Goal: Task Accomplishment & Management: Use online tool/utility

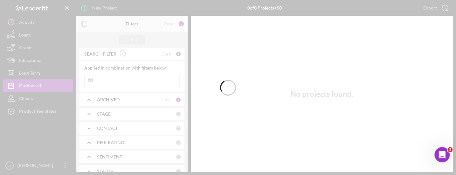
click at [99, 77] on input "hill" at bounding box center [132, 80] width 95 height 13
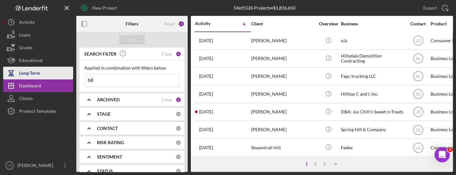
drag, startPoint x: 99, startPoint y: 79, endPoint x: 68, endPoint y: 76, distance: 31.6
click at [68, 76] on div "New Project 54 of 5526 Projects • $1,816,650 hill Export Icon/Export Filters Re…" at bounding box center [227, 86] width 449 height 172
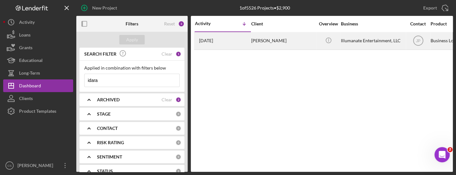
type input "idara"
click at [210, 43] on div "[DATE] [PERSON_NAME]" at bounding box center [223, 40] width 56 height 17
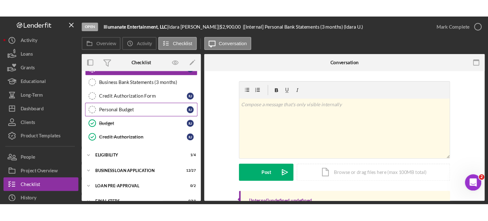
scroll to position [111, 0]
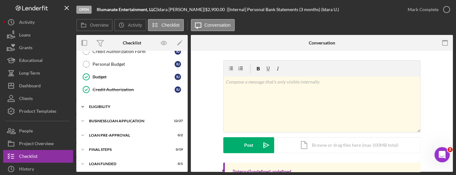
click at [82, 104] on icon "Icon/Expander" at bounding box center [82, 106] width 13 height 13
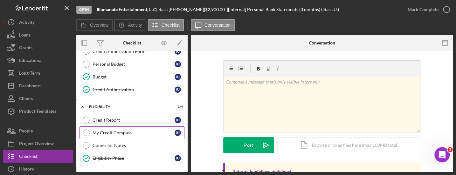
click at [97, 130] on div "My Credit Compass" at bounding box center [133, 132] width 82 height 5
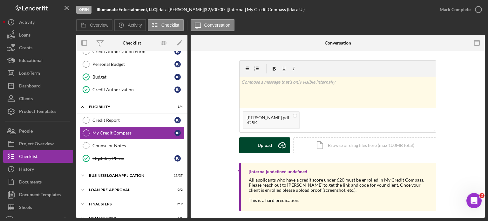
click at [284, 144] on icon "submit" at bounding box center [282, 144] width 8 height 5
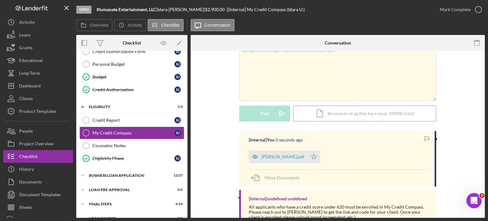
scroll to position [65, 0]
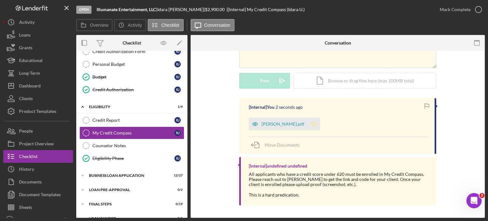
click at [312, 126] on polygon "button" at bounding box center [314, 123] width 5 height 5
